Goal: Check status: Check status

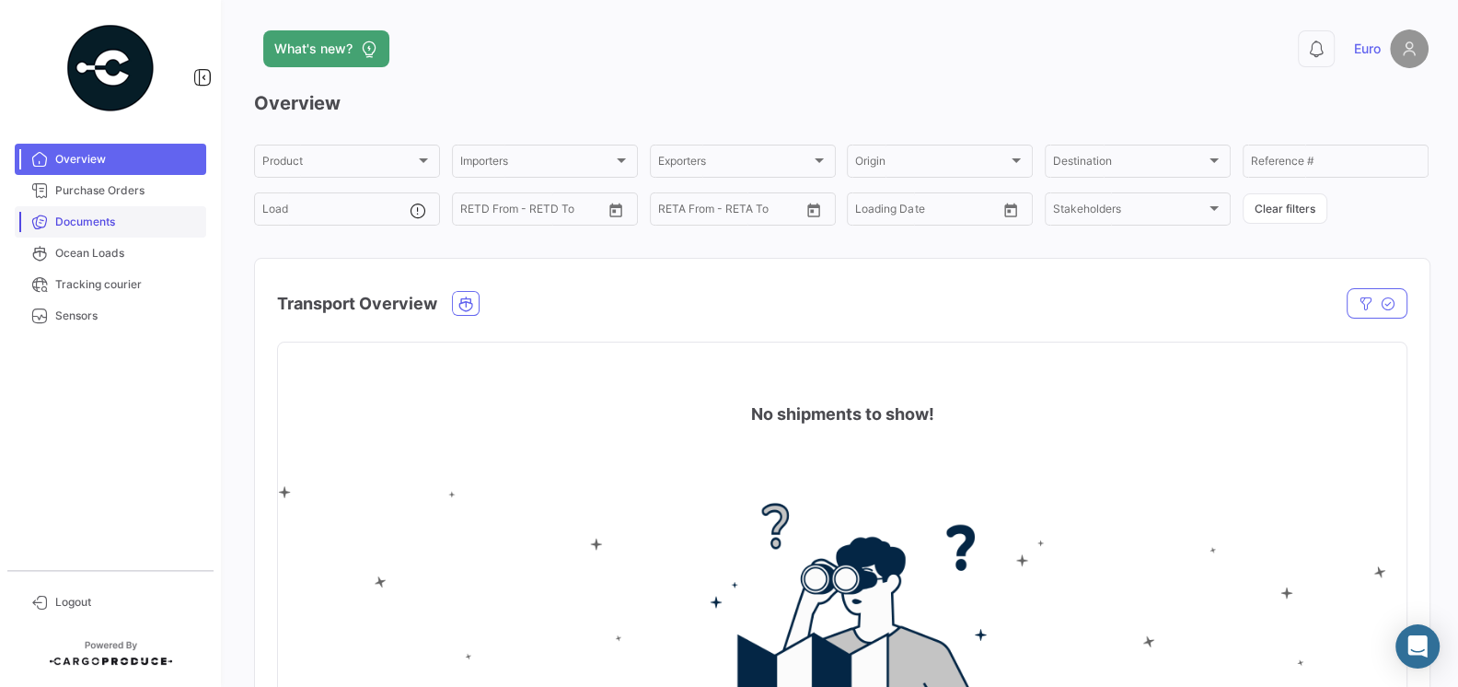
click at [98, 214] on span "Documents" at bounding box center [127, 222] width 144 height 17
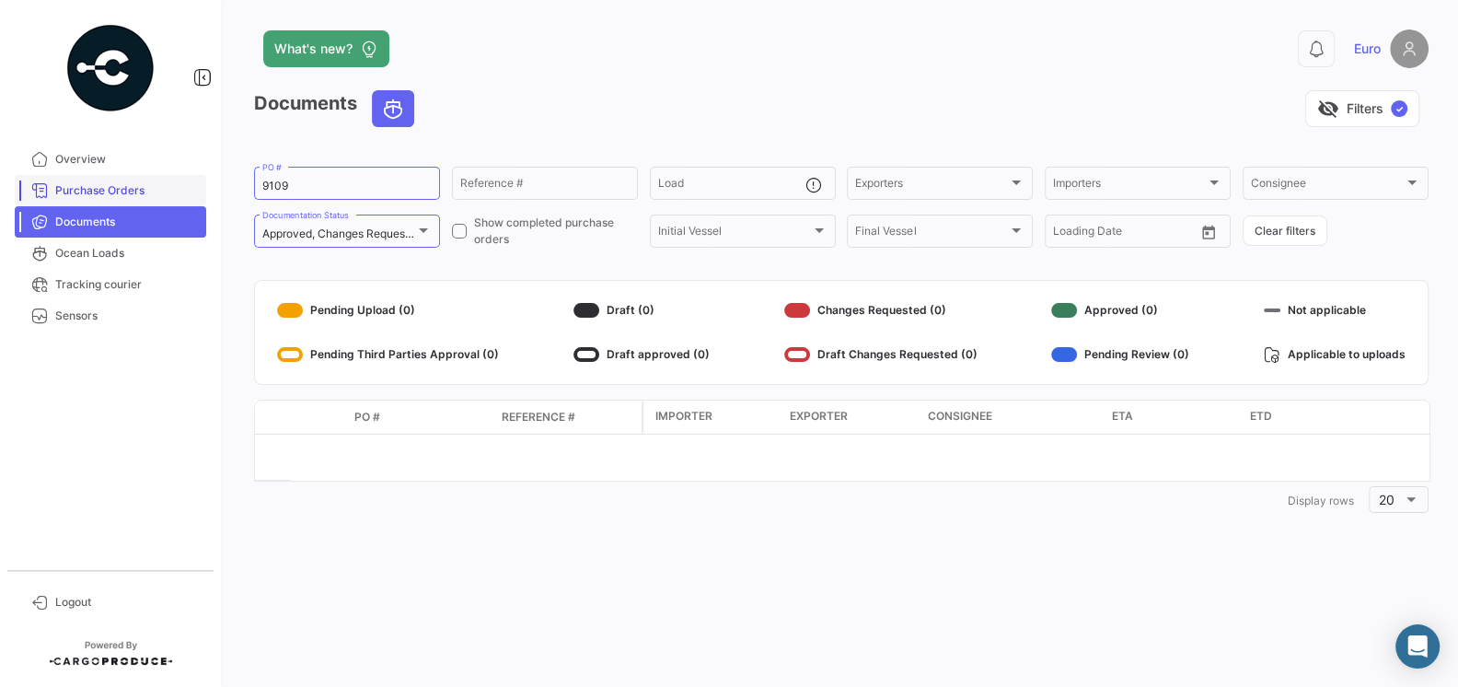
click at [104, 200] on link "Purchase Orders" at bounding box center [110, 190] width 191 height 31
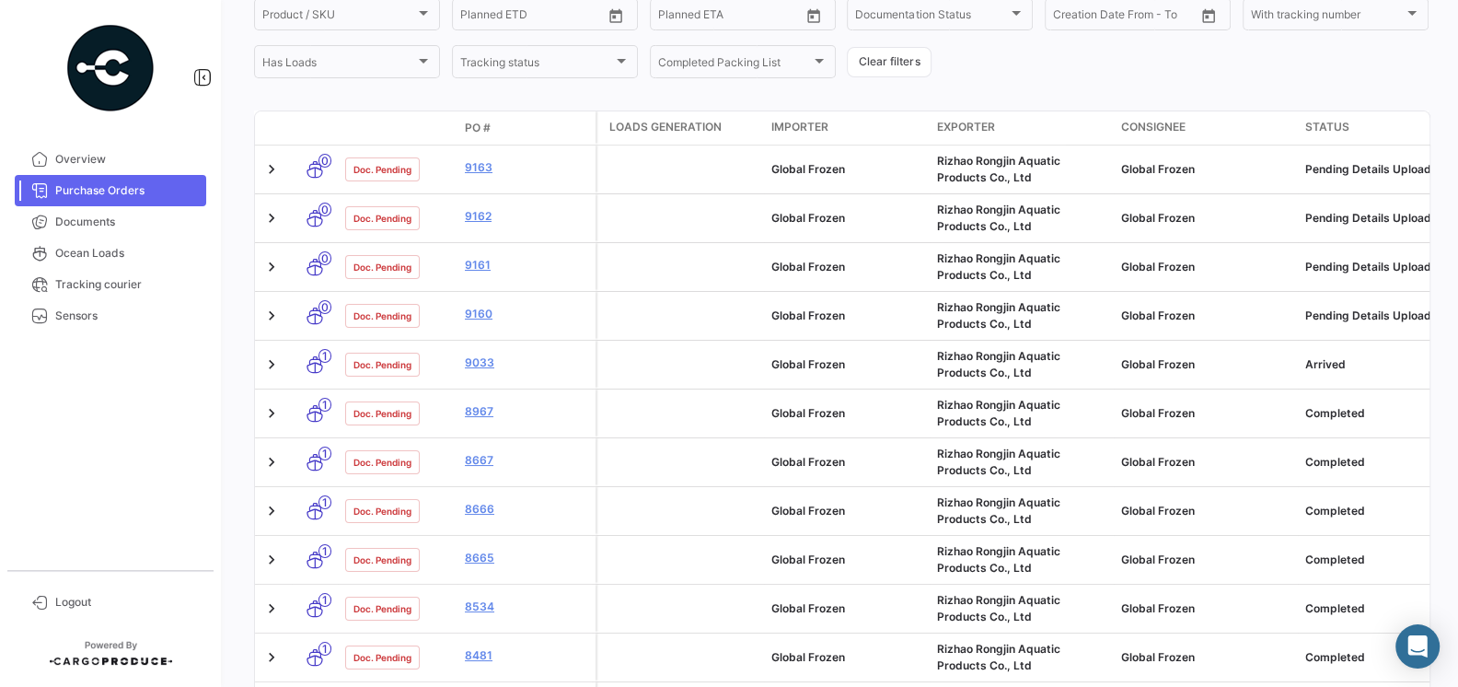
scroll to position [279, 0]
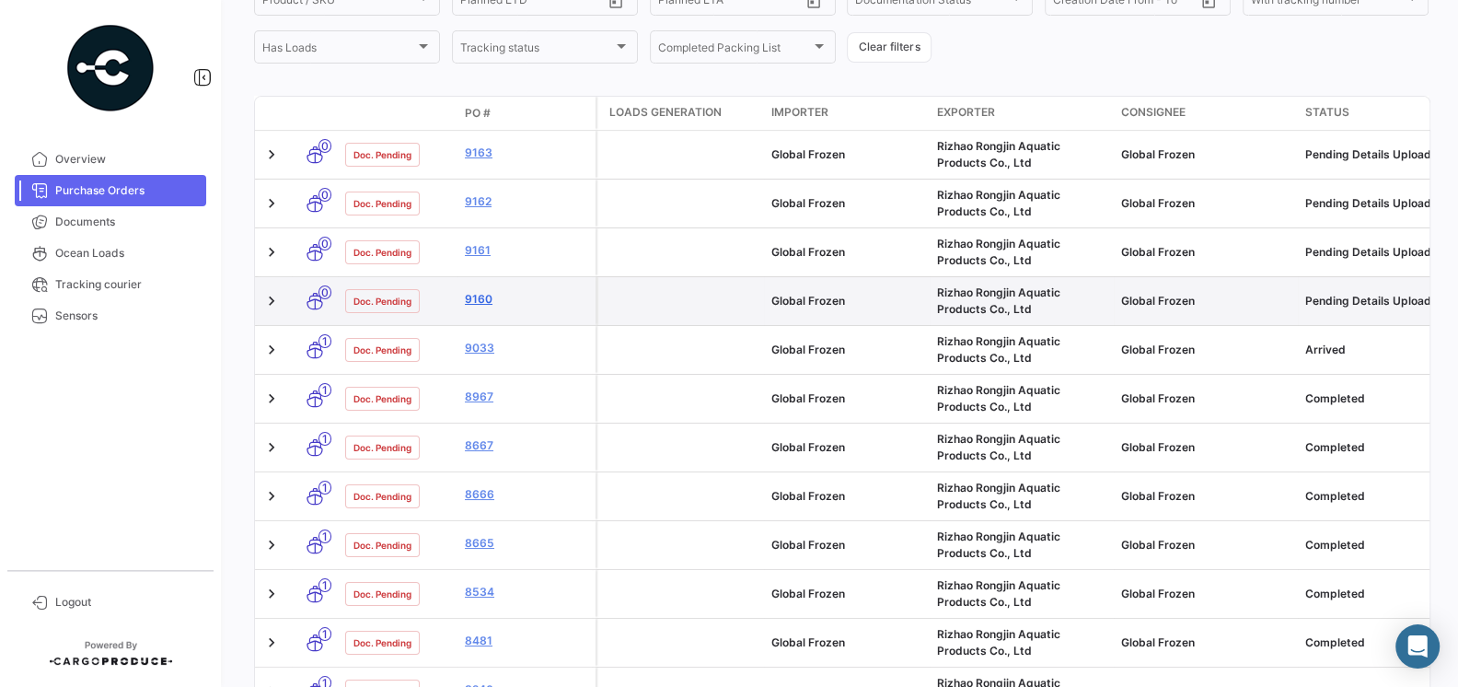
click at [475, 296] on link "9160" at bounding box center [526, 299] width 123 height 17
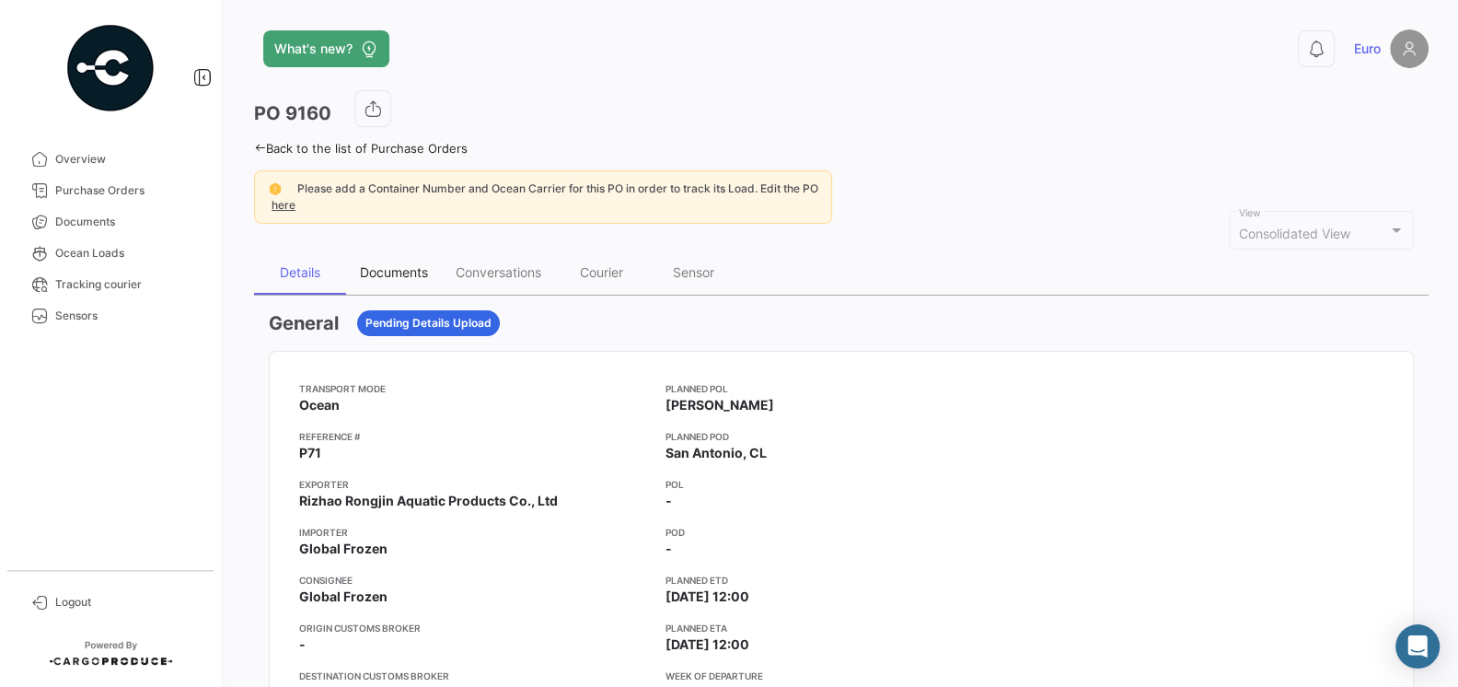
click at [402, 273] on div "Documents" at bounding box center [394, 272] width 68 height 16
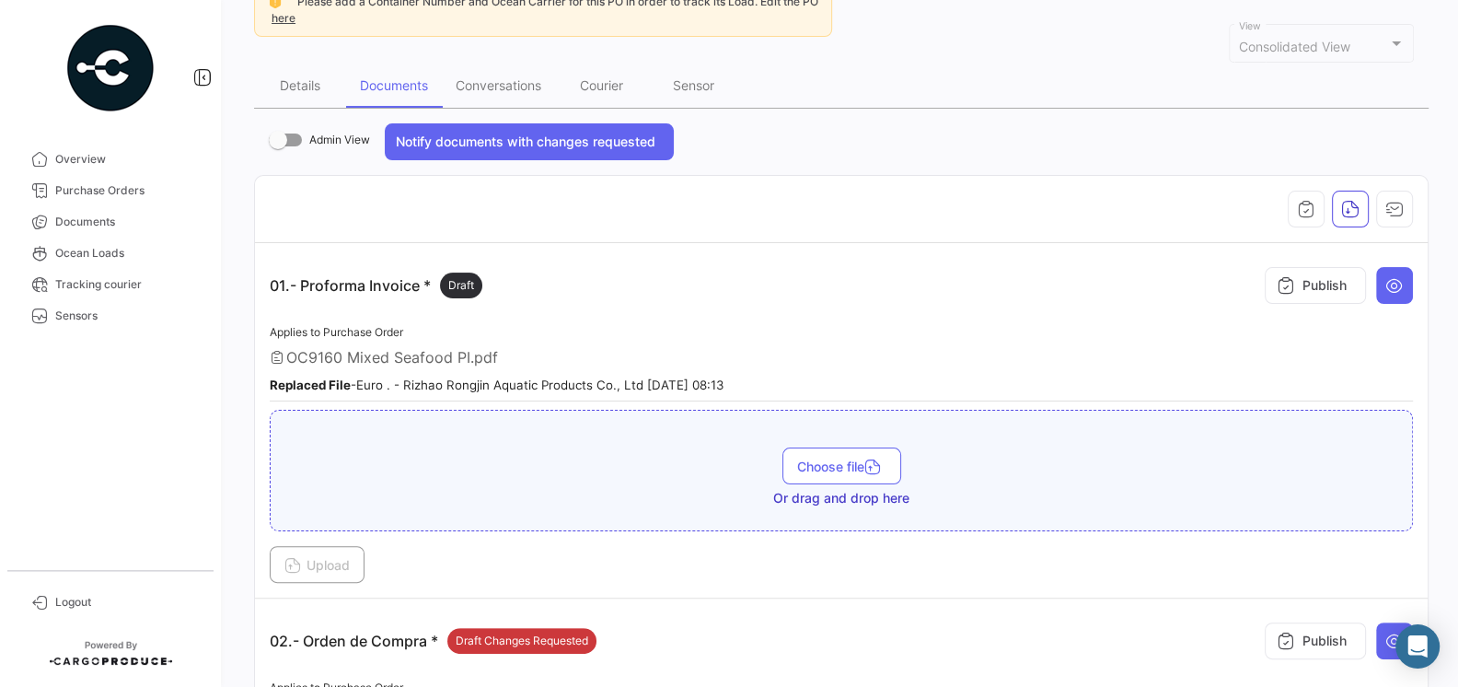
scroll to position [130, 0]
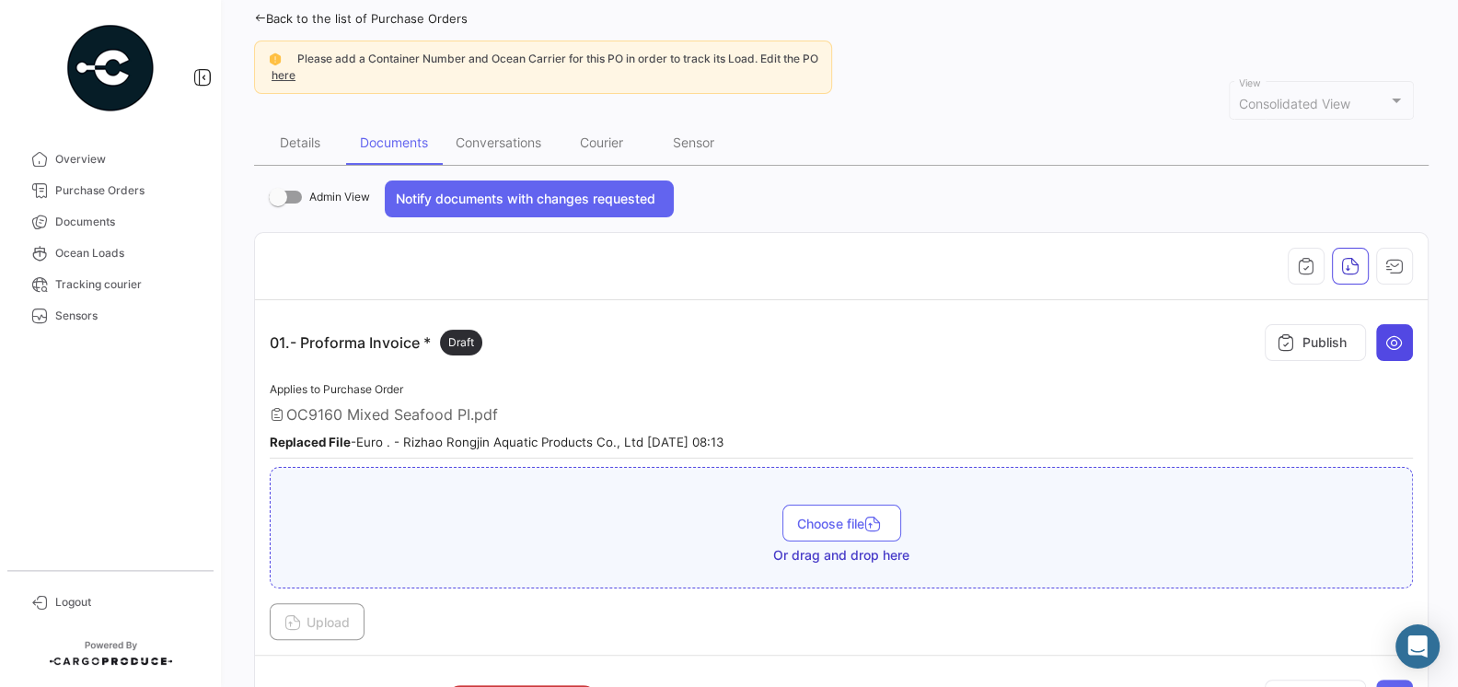
click at [1383, 333] on button at bounding box center [1394, 342] width 37 height 37
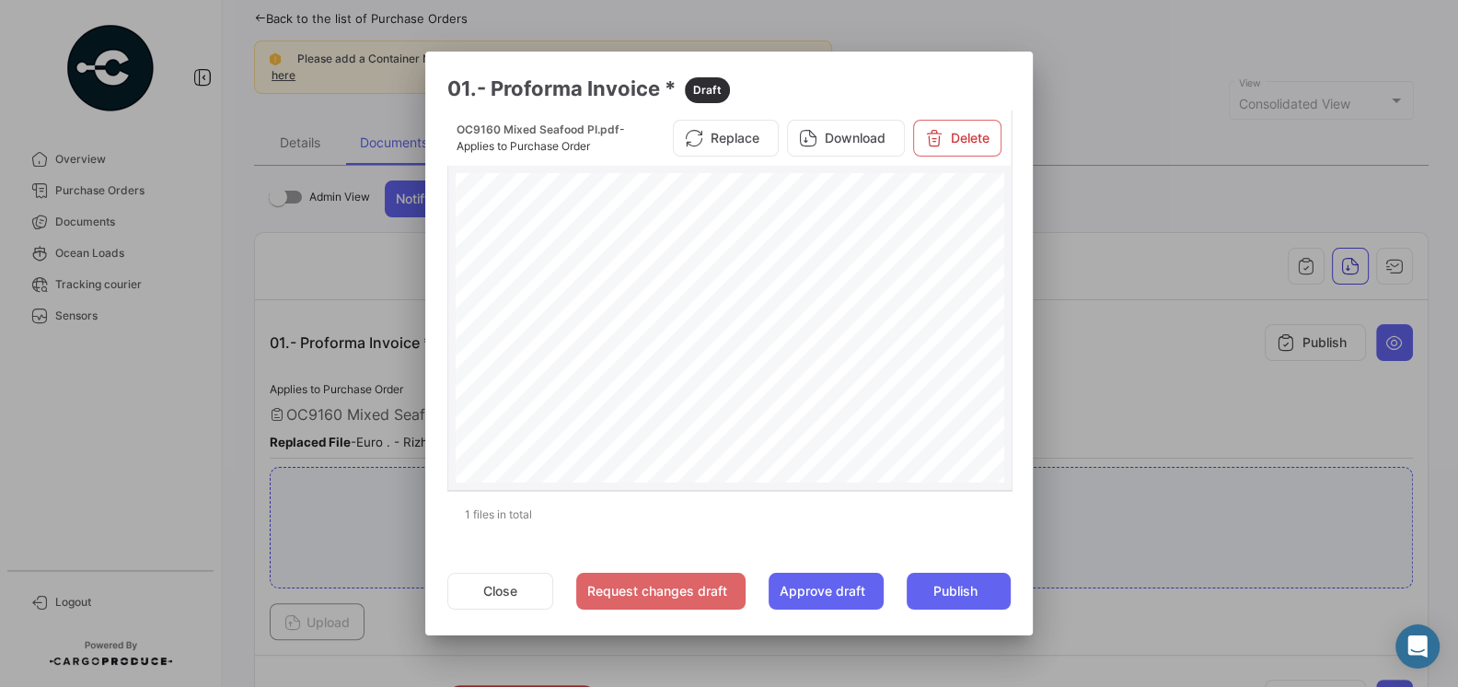
scroll to position [149, 0]
click at [488, 579] on button "Close" at bounding box center [500, 590] width 106 height 37
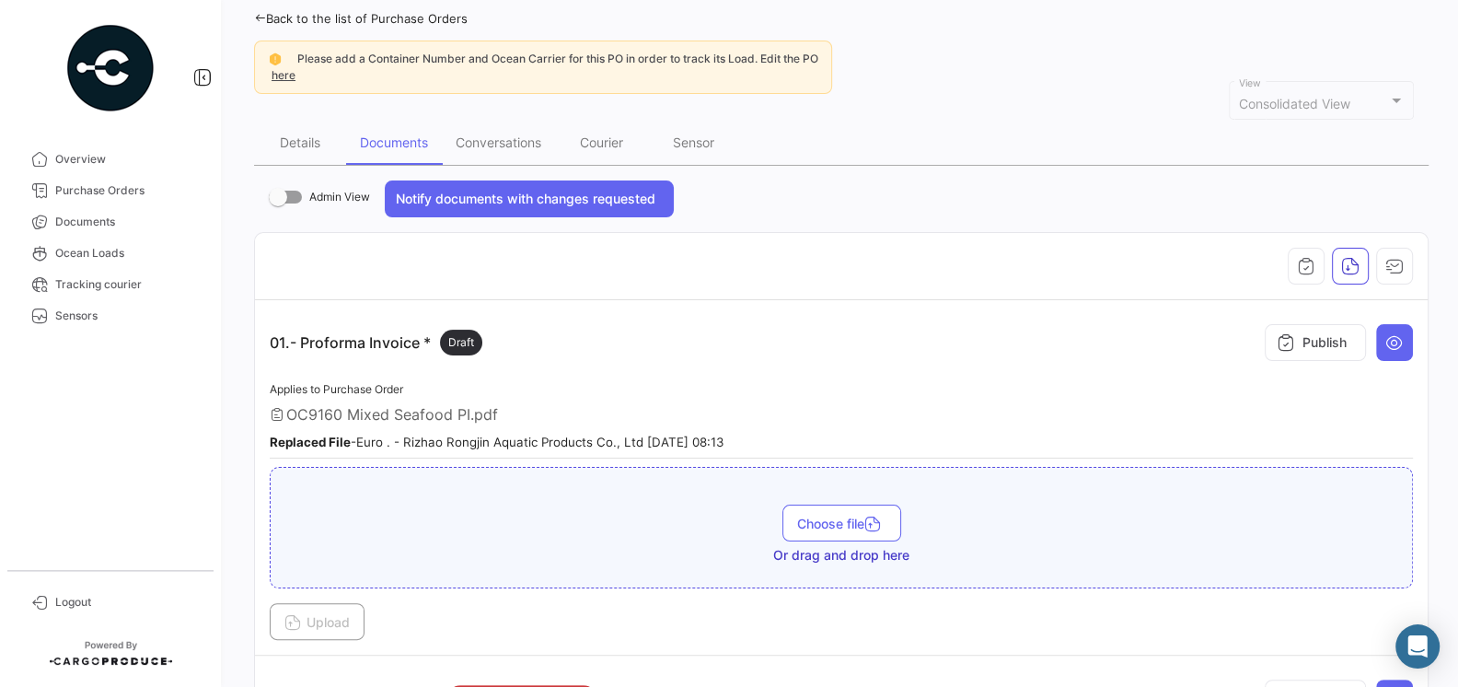
click at [613, 380] on div "Applies to Purchase Order OC9160 Mixed Seafood PI.pdf Replaced File - Euro . - …" at bounding box center [841, 418] width 1143 height 81
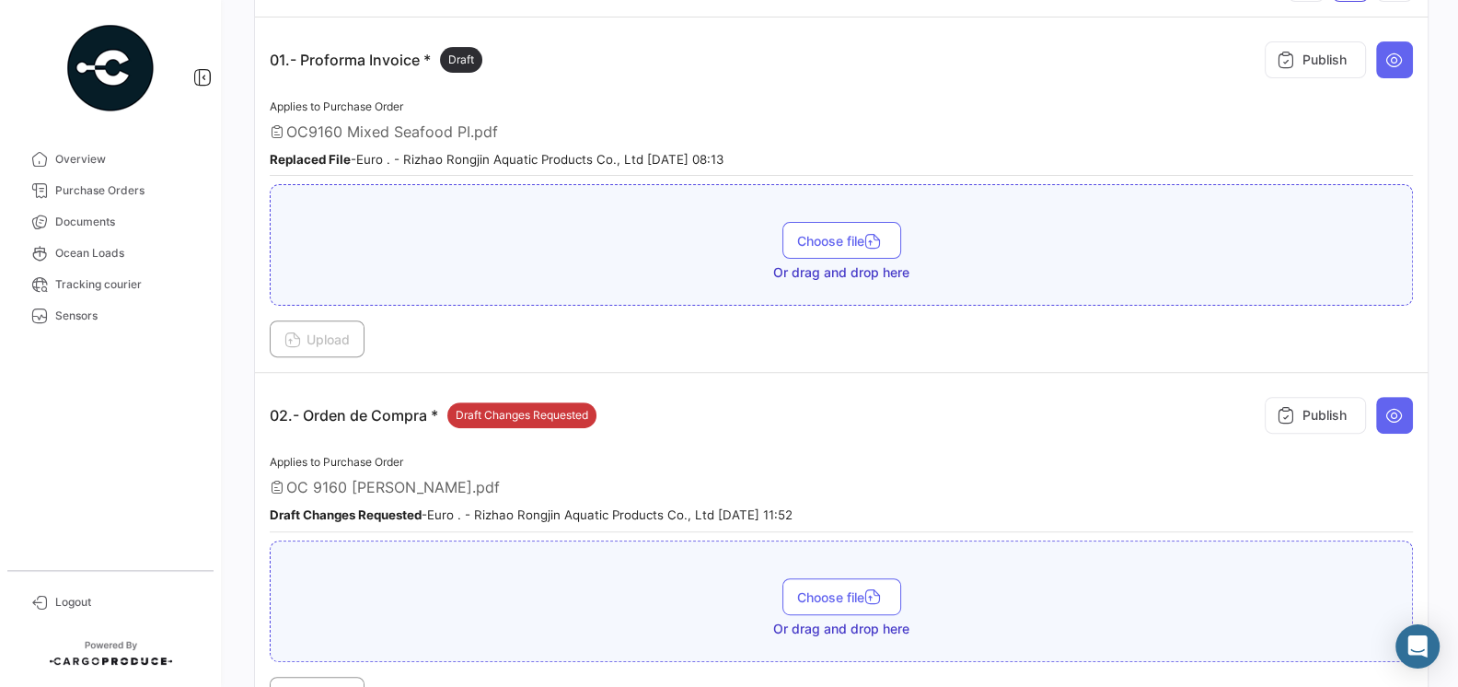
scroll to position [451, 0]
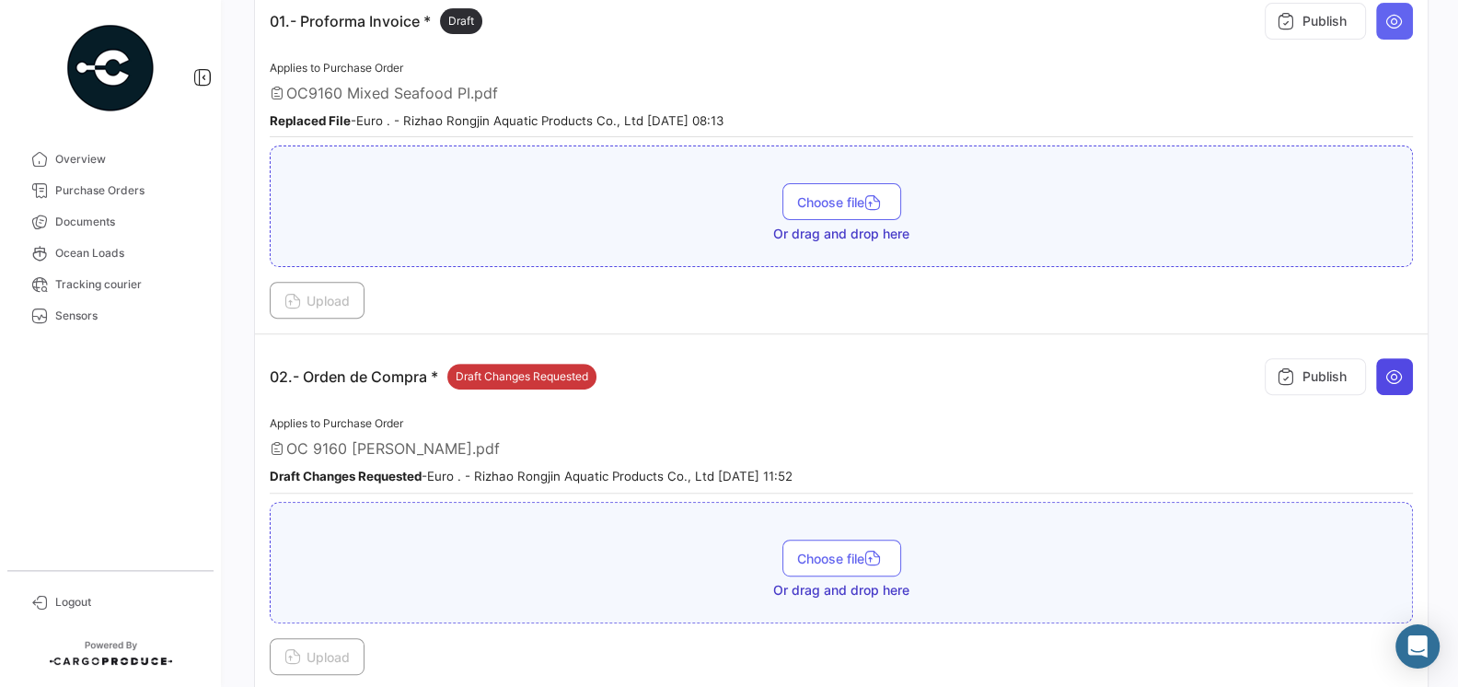
click at [1397, 368] on icon at bounding box center [1394, 376] width 18 height 18
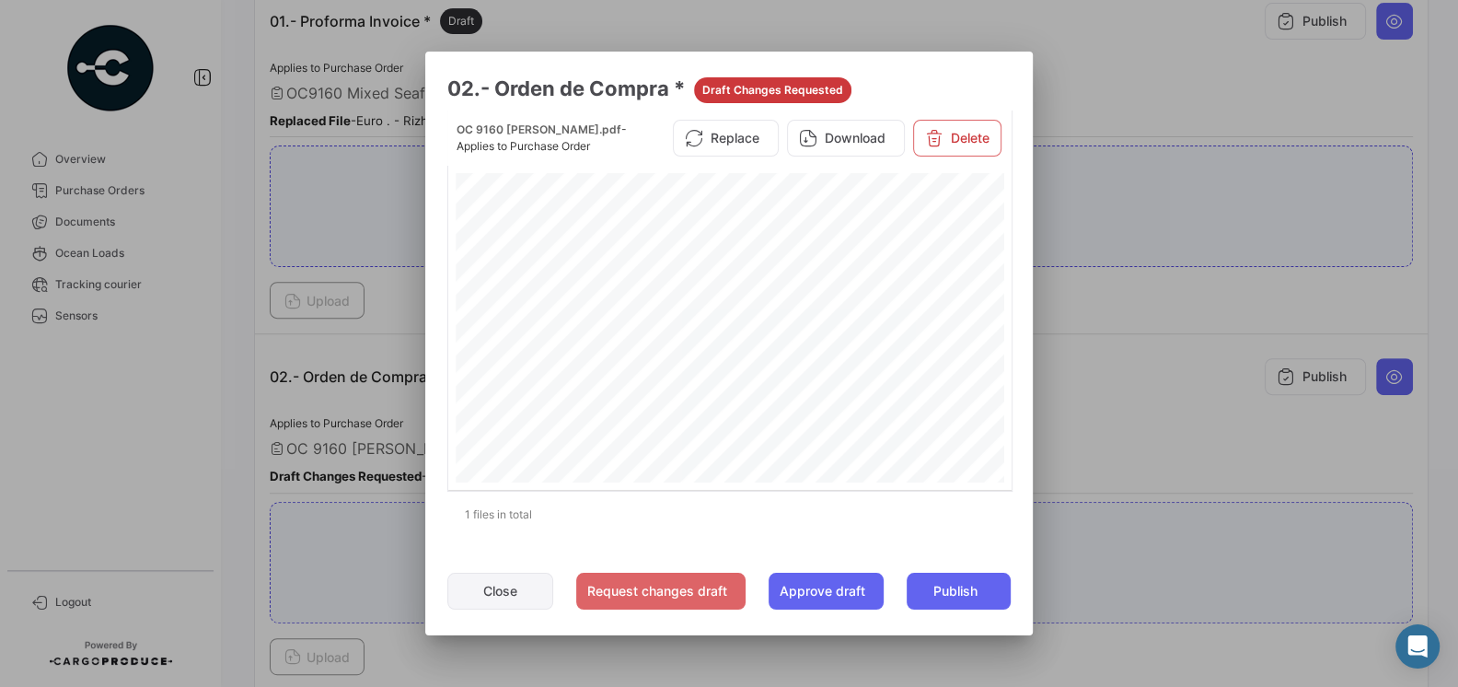
click at [511, 577] on button "Close" at bounding box center [500, 590] width 106 height 37
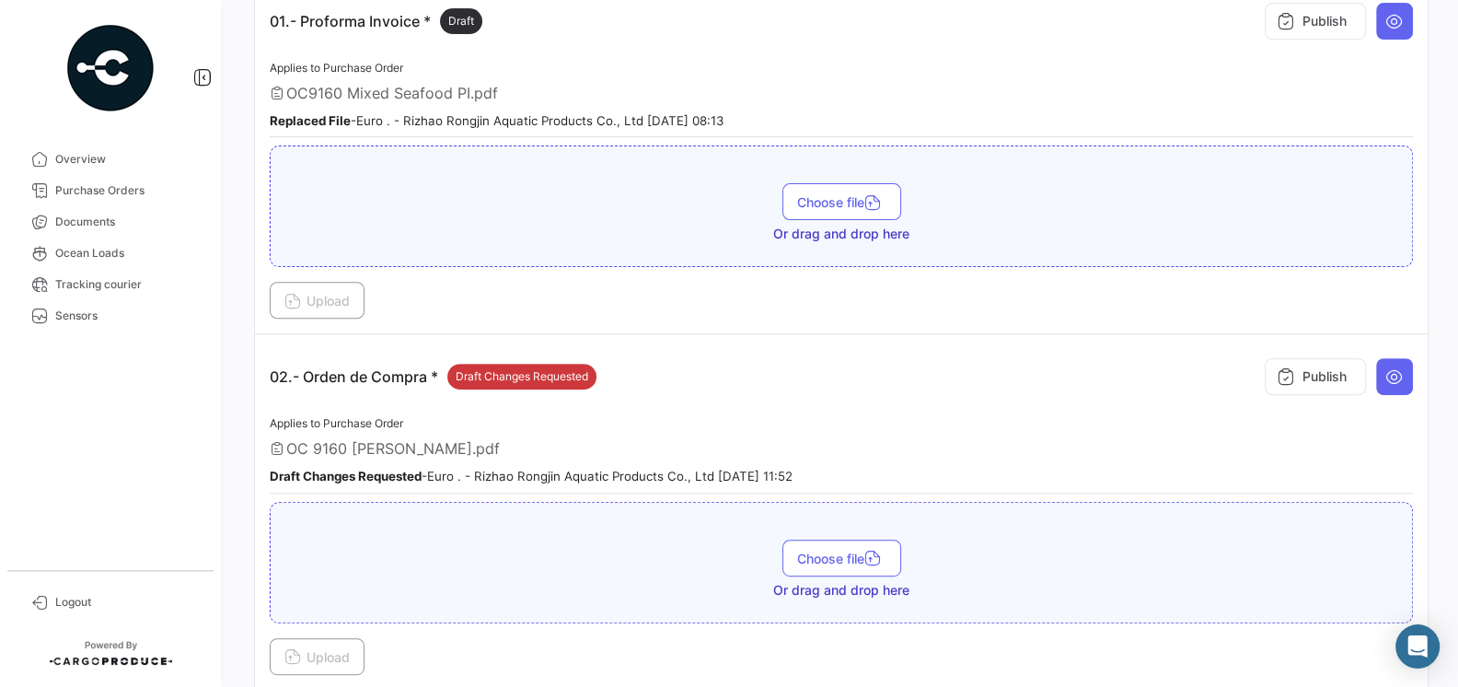
click at [611, 416] on div "Applies to Purchase Order OC 9160 RIZHAO RONGJIN.pdf Draft Changes Requested - …" at bounding box center [841, 452] width 1143 height 81
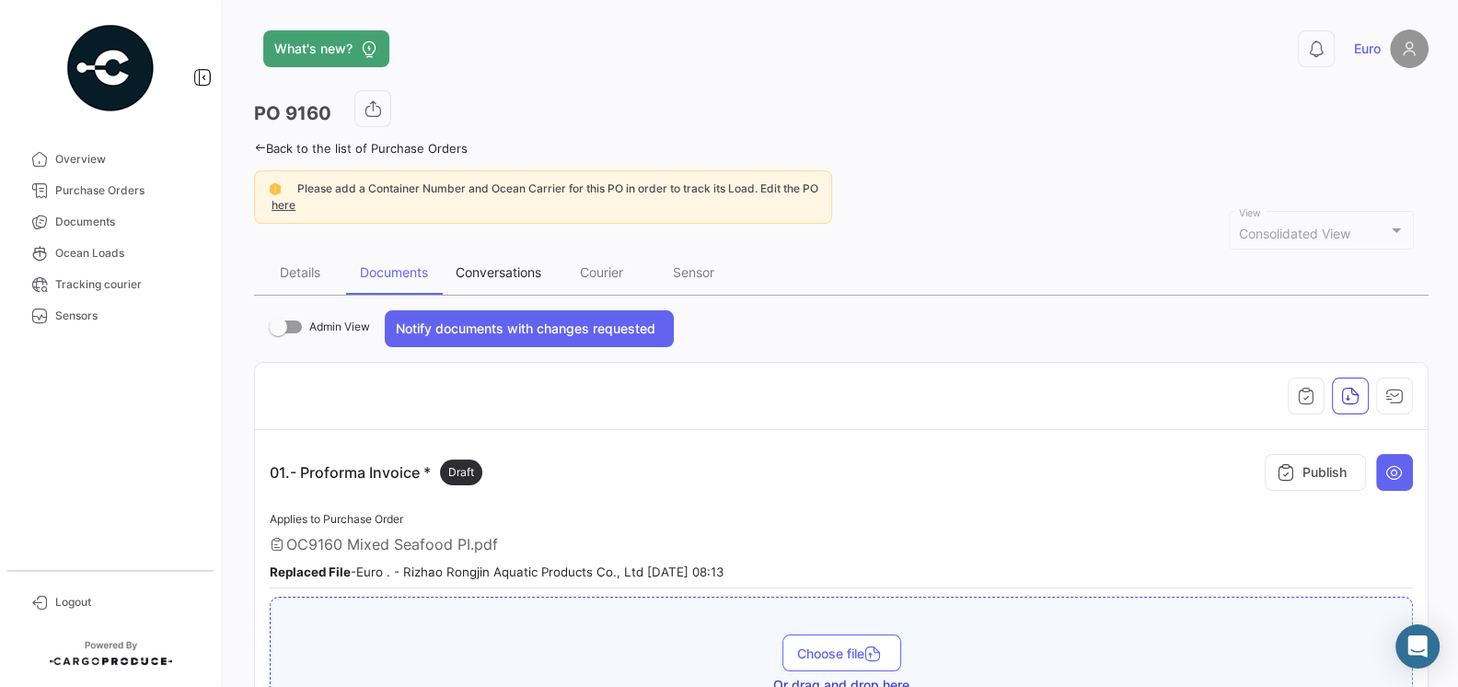
click at [489, 258] on div "Conversations" at bounding box center [498, 272] width 113 height 44
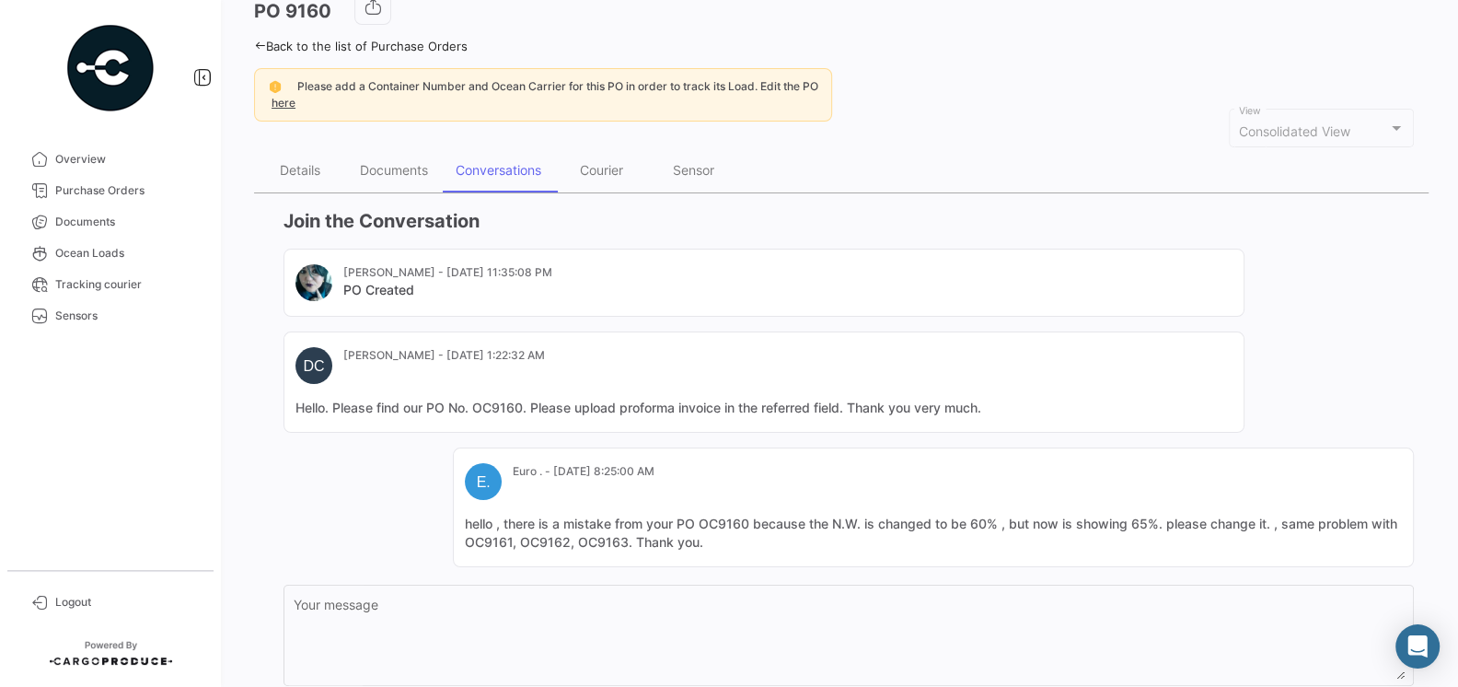
scroll to position [228, 0]
